Goal: Task Accomplishment & Management: Use online tool/utility

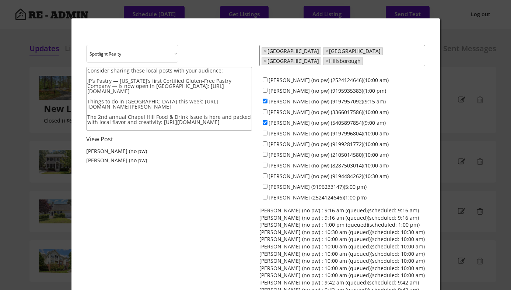
select select ""1348695171700984260__LOOKUP__1743599703321x142788062077753970""
click at [28, 118] on div at bounding box center [255, 145] width 511 height 290
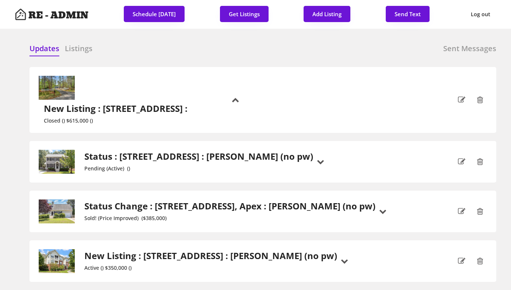
click at [462, 48] on h6 "Sent Messages" at bounding box center [469, 48] width 53 height 10
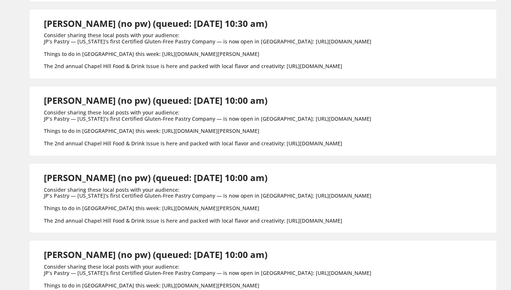
scroll to position [0, 0]
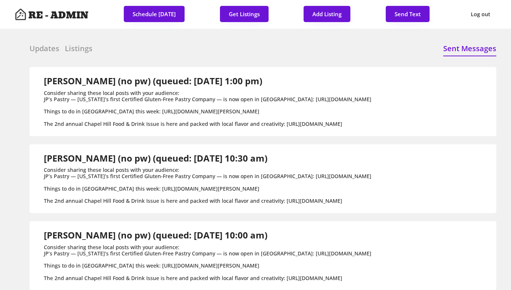
click at [39, 47] on h6 "Updates" at bounding box center [44, 48] width 30 height 10
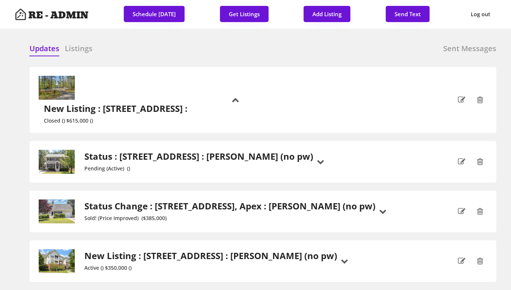
click at [241, 13] on button "Get Listings" at bounding box center [244, 14] width 49 height 16
